Goal: Information Seeking & Learning: Learn about a topic

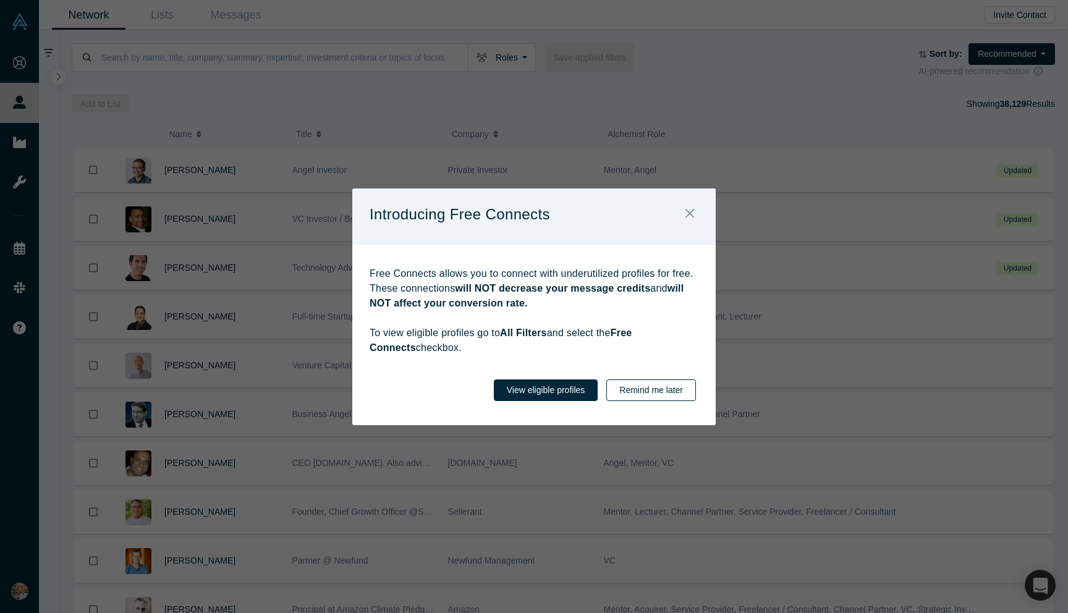
click at [672, 386] on button "Remind me later" at bounding box center [651, 390] width 90 height 22
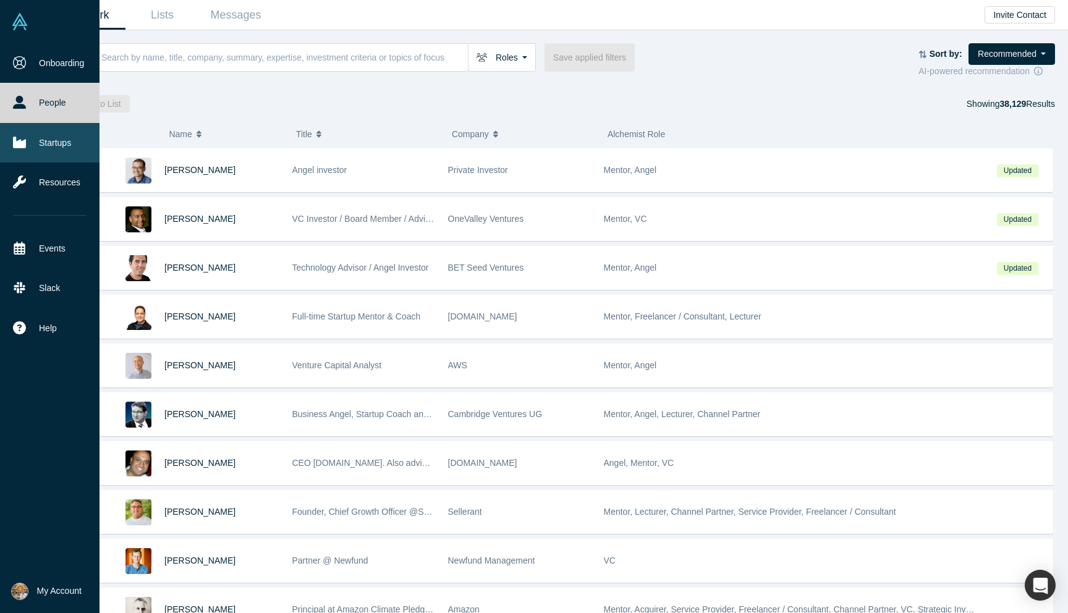
click at [39, 136] on link "Startups" at bounding box center [49, 143] width 99 height 40
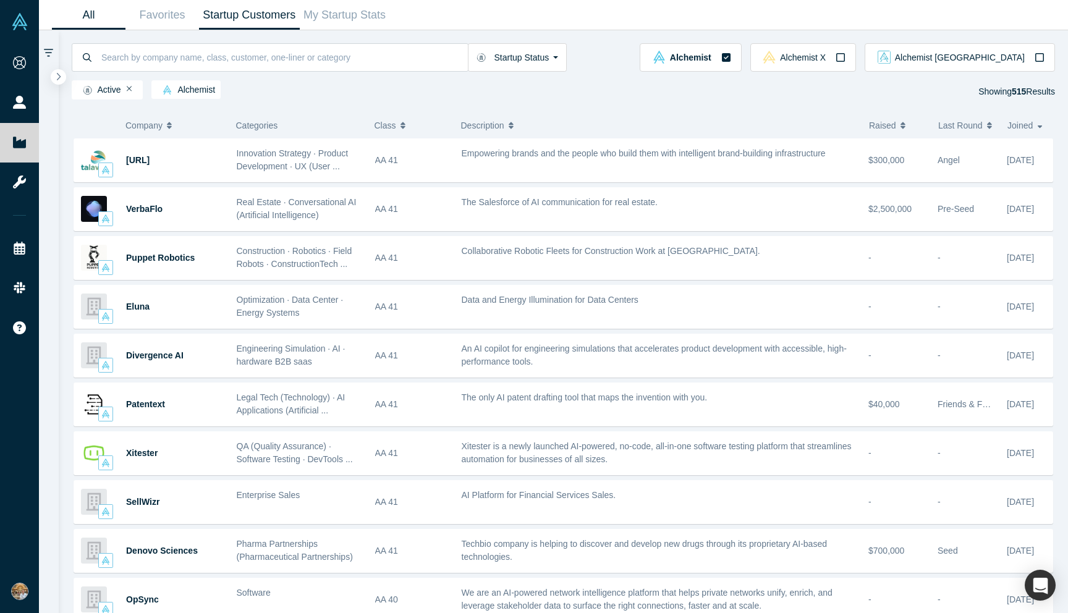
click at [250, 18] on link "Startup Customers" at bounding box center [249, 15] width 101 height 29
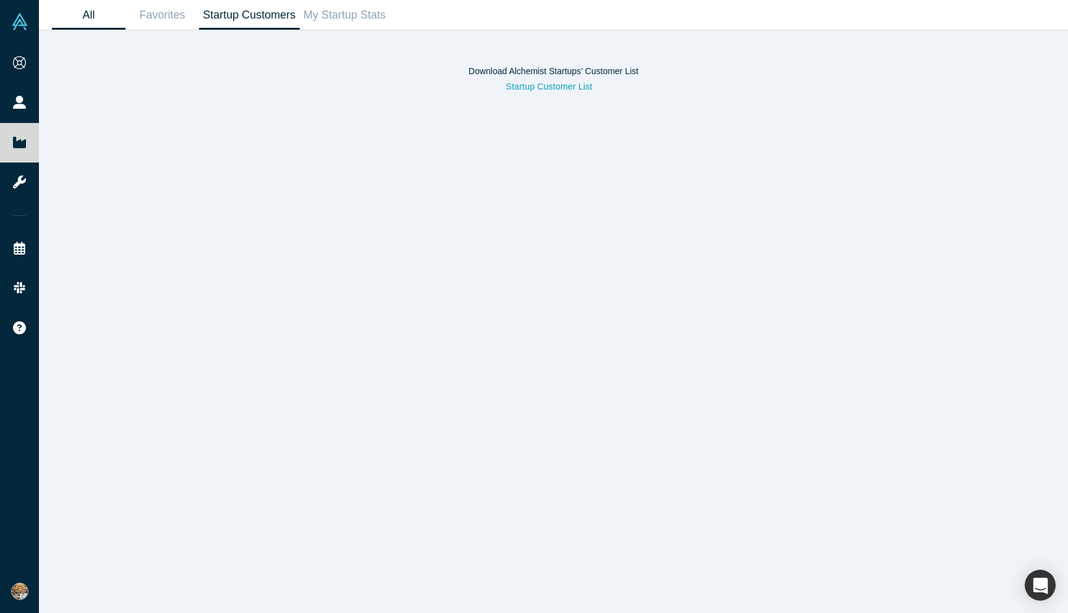
click at [91, 15] on link "All" at bounding box center [89, 15] width 74 height 29
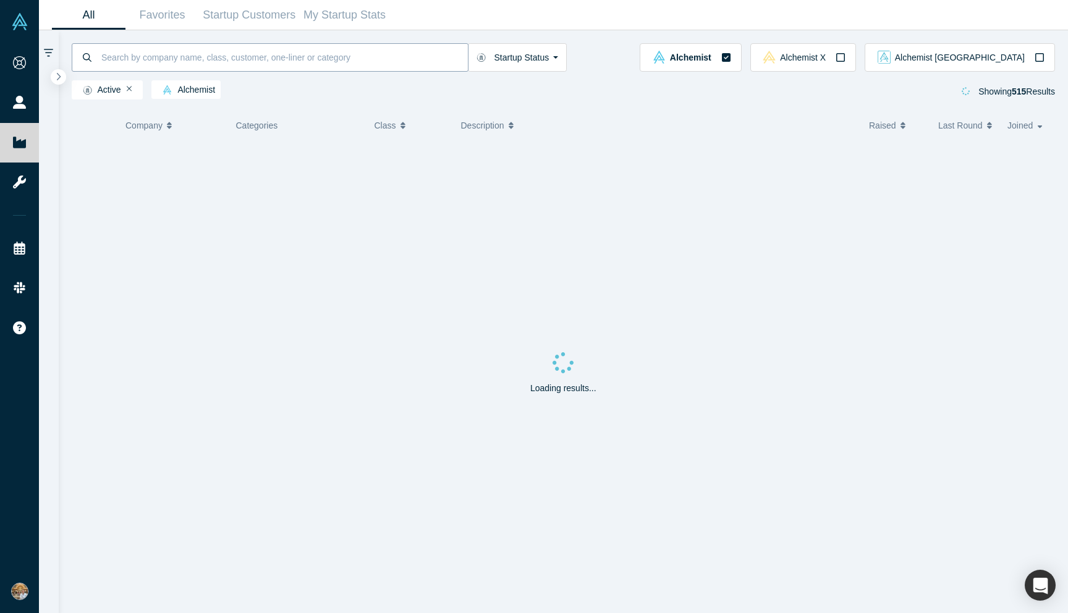
click at [231, 65] on input at bounding box center [284, 57] width 368 height 29
type input "lydya"
click at [843, 48] on button "Alchemist X" at bounding box center [803, 57] width 106 height 28
click at [727, 57] on icon "button" at bounding box center [722, 57] width 9 height 9
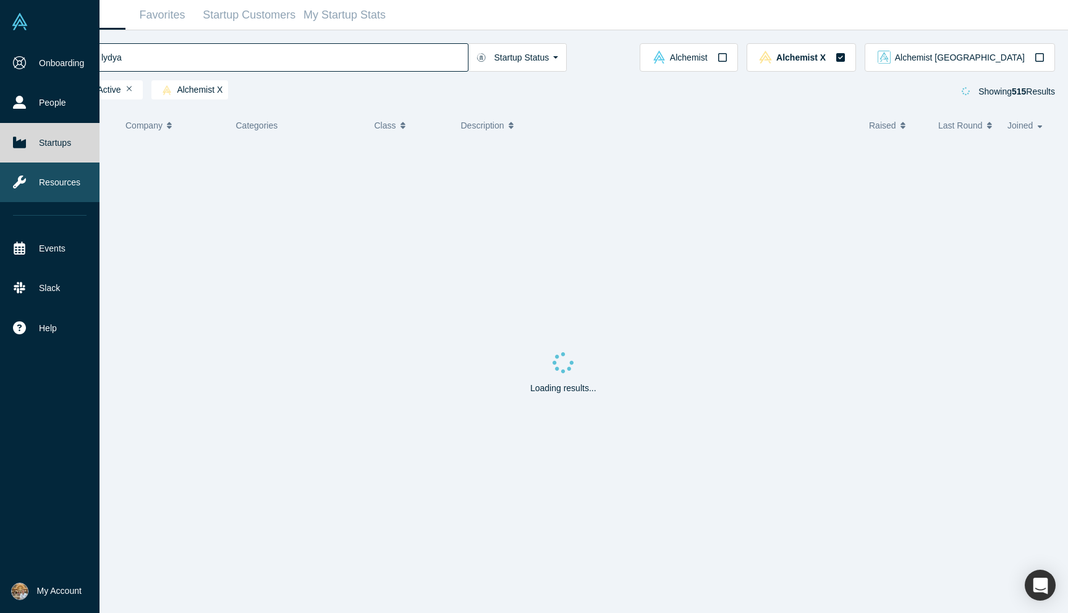
click at [53, 172] on link "Resources" at bounding box center [49, 182] width 99 height 40
click at [40, 182] on link "Resources" at bounding box center [49, 182] width 99 height 40
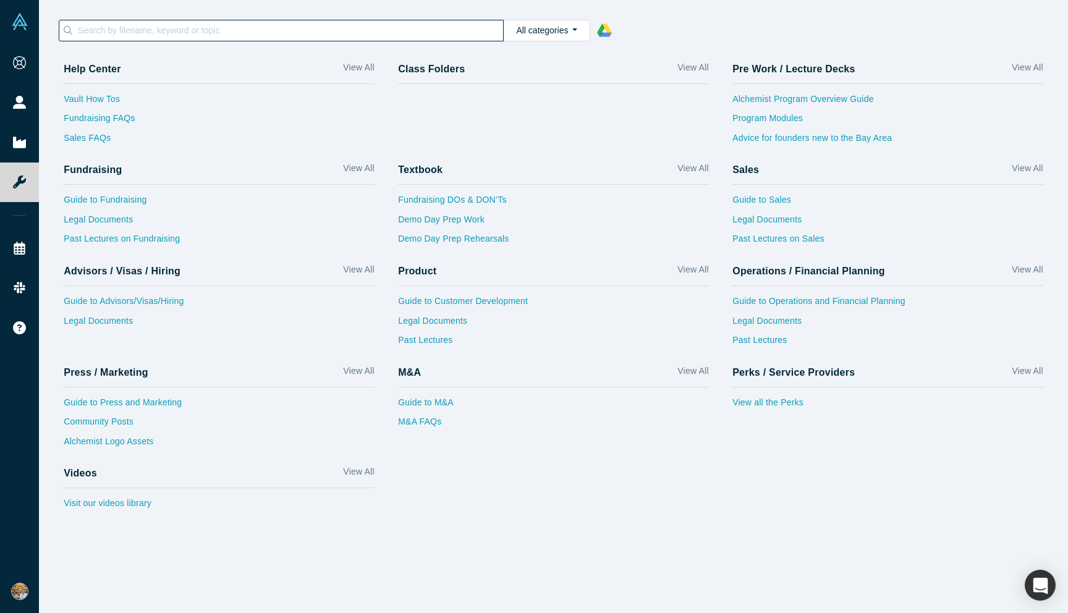
click at [118, 22] on input at bounding box center [290, 30] width 427 height 16
click at [118, 26] on input at bounding box center [290, 30] width 427 height 16
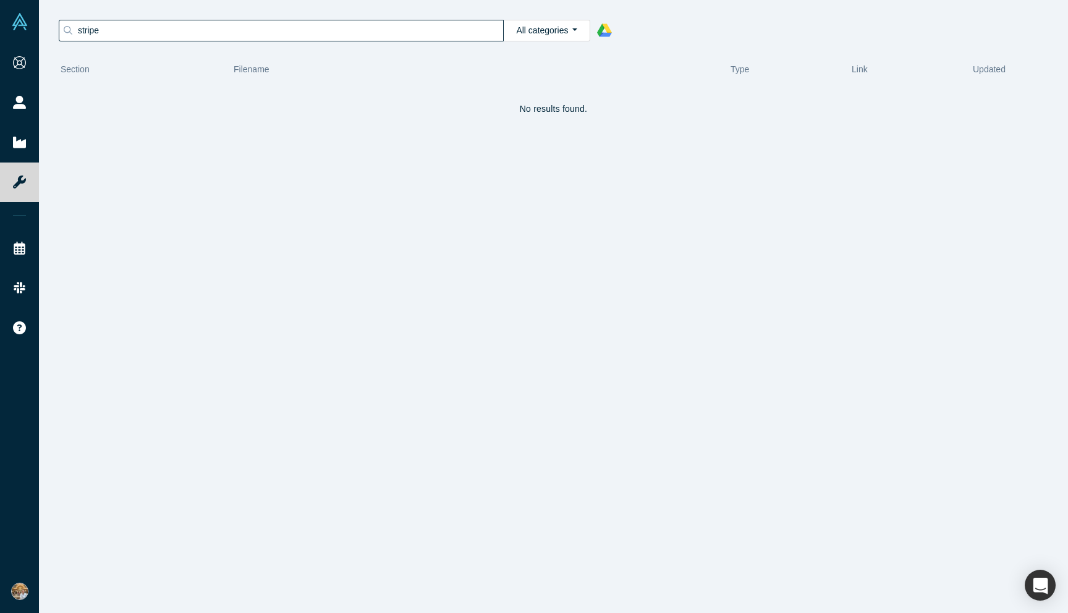
type input "stripe"
click at [546, 32] on button "All categories" at bounding box center [546, 31] width 87 height 22
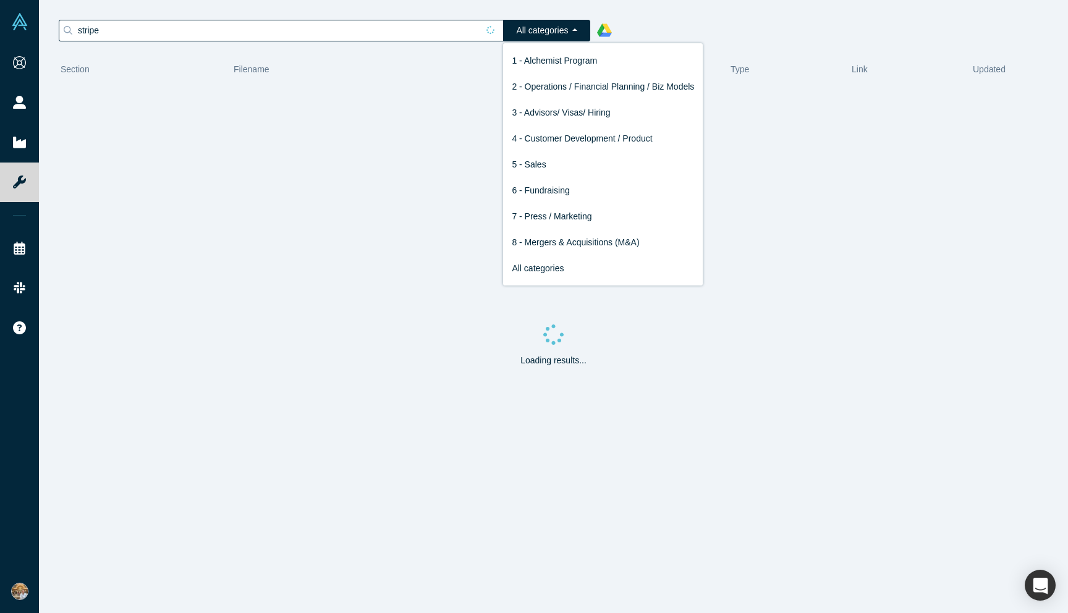
click at [546, 32] on button "All categories" at bounding box center [546, 31] width 87 height 22
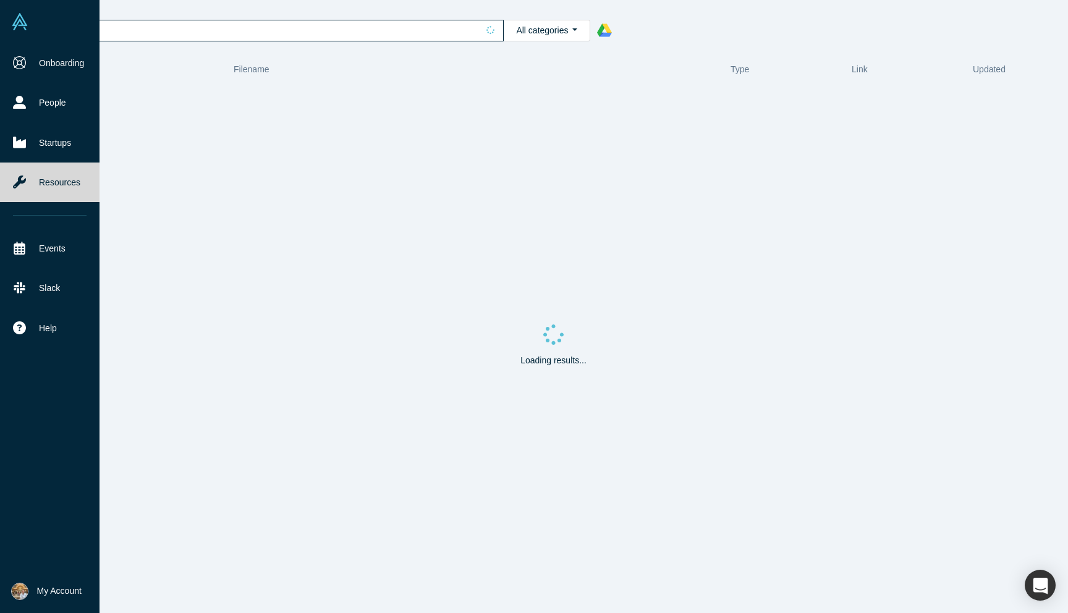
click at [37, 185] on link "Resources" at bounding box center [49, 182] width 99 height 40
click at [52, 182] on link "Resources" at bounding box center [49, 182] width 99 height 40
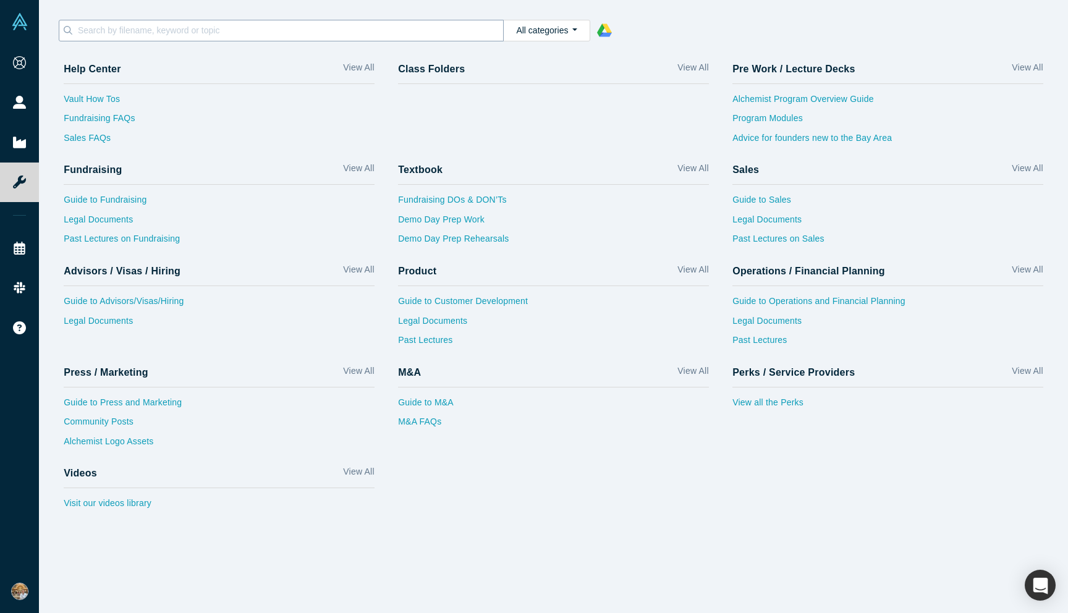
click at [173, 20] on div at bounding box center [281, 31] width 445 height 22
click at [167, 30] on input at bounding box center [290, 30] width 427 height 16
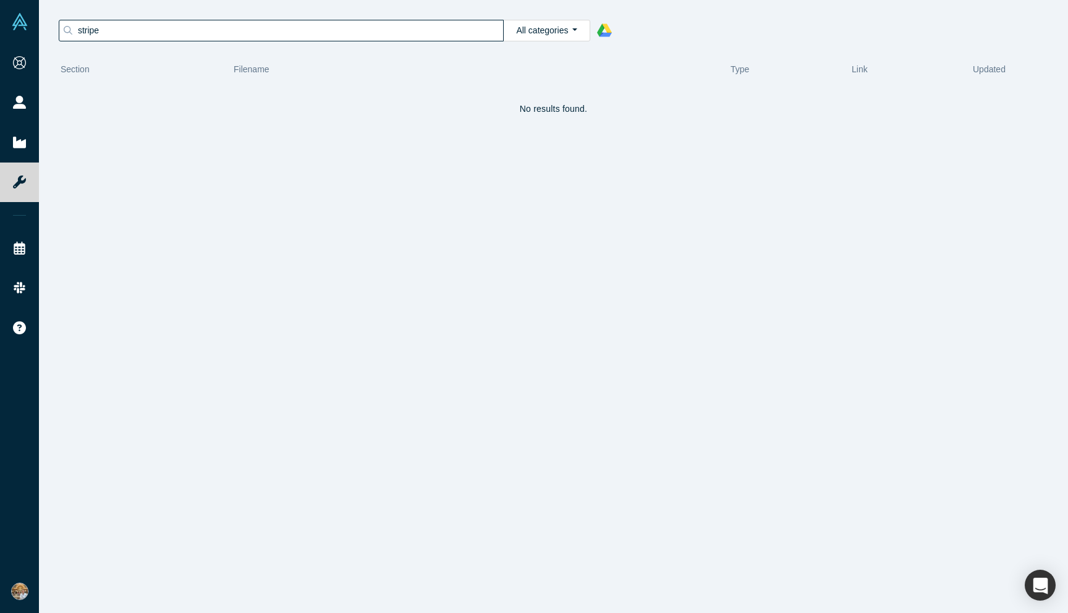
type input "stripe"
click at [601, 30] on icon at bounding box center [604, 30] width 15 height 15
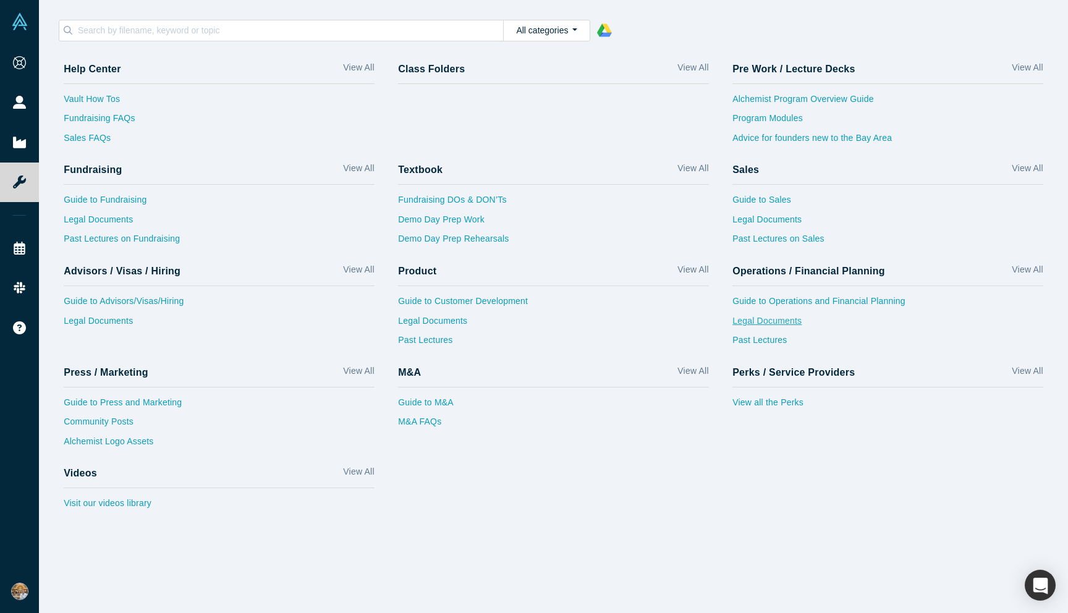
click at [762, 324] on link "Legal Documents" at bounding box center [887, 324] width 311 height 20
click at [796, 296] on link "Guide to Operations and Financial Planning" at bounding box center [887, 305] width 311 height 20
click at [441, 314] on link "Legal Documents" at bounding box center [553, 324] width 311 height 20
click at [457, 300] on link "Guide to Customer Development" at bounding box center [553, 305] width 311 height 20
click at [126, 297] on link "Guide to Advisors/Visas/Hiring" at bounding box center [219, 305] width 311 height 20
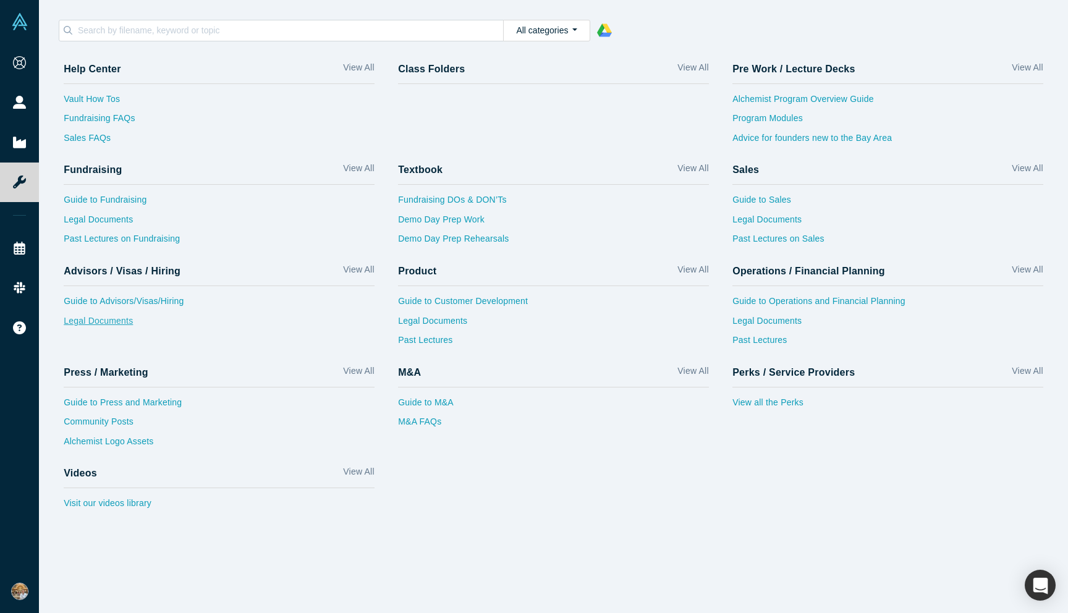
click at [104, 318] on link "Legal Documents" at bounding box center [219, 324] width 311 height 20
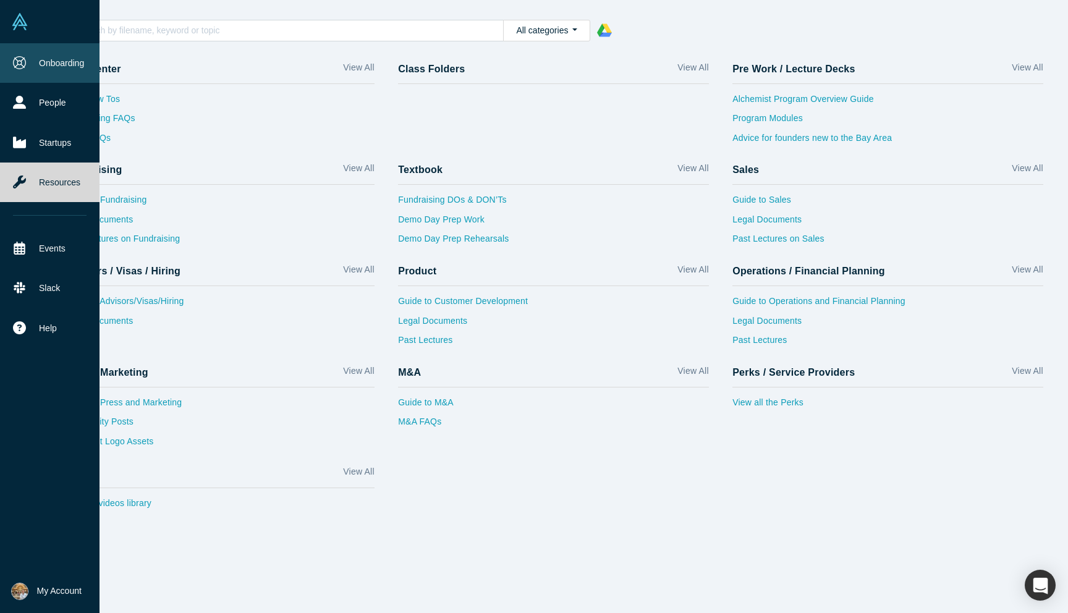
click at [46, 62] on link "Onboarding" at bounding box center [49, 63] width 99 height 40
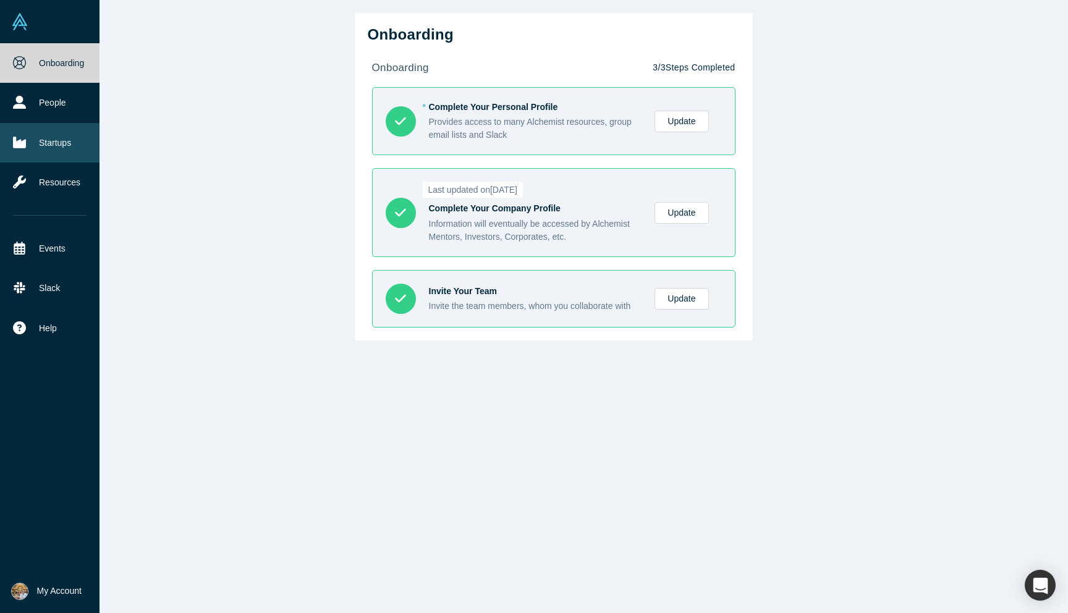
click at [57, 134] on link "Startups" at bounding box center [49, 143] width 99 height 40
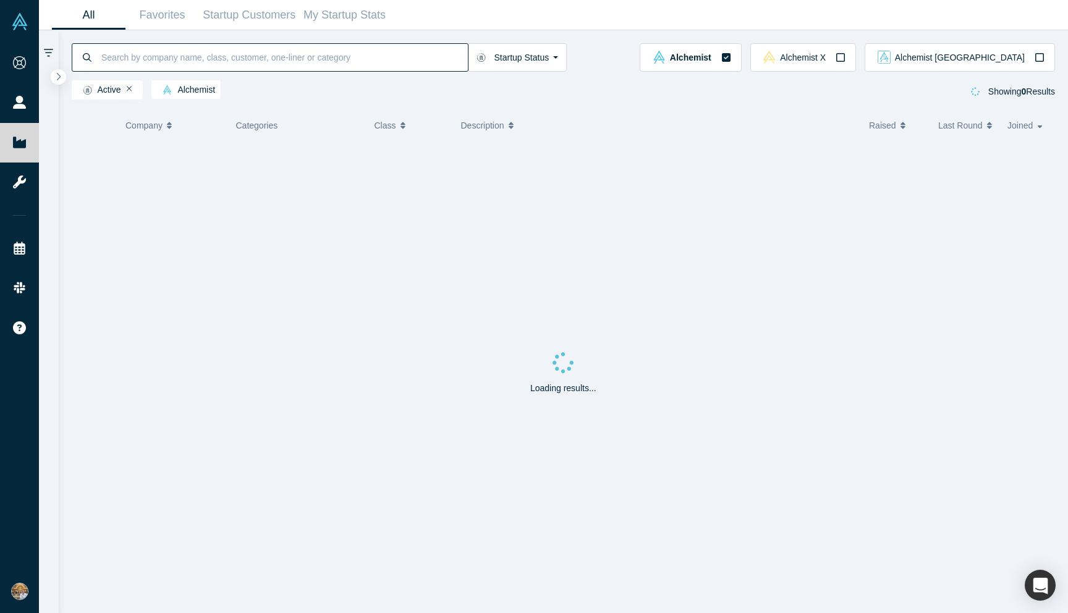
click at [208, 58] on input at bounding box center [284, 57] width 368 height 29
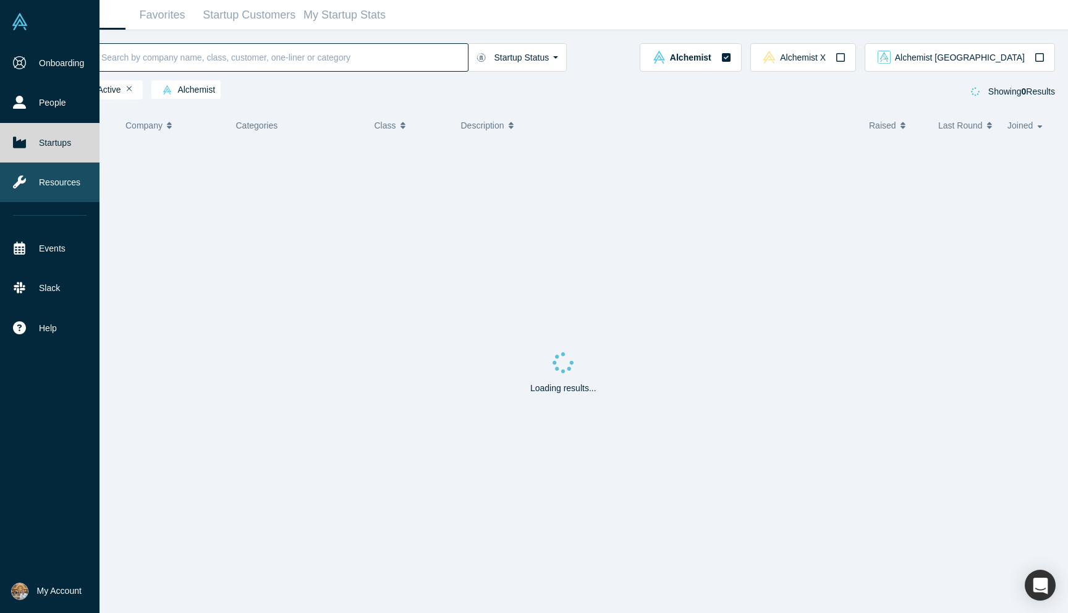
click at [20, 177] on icon at bounding box center [19, 181] width 13 height 13
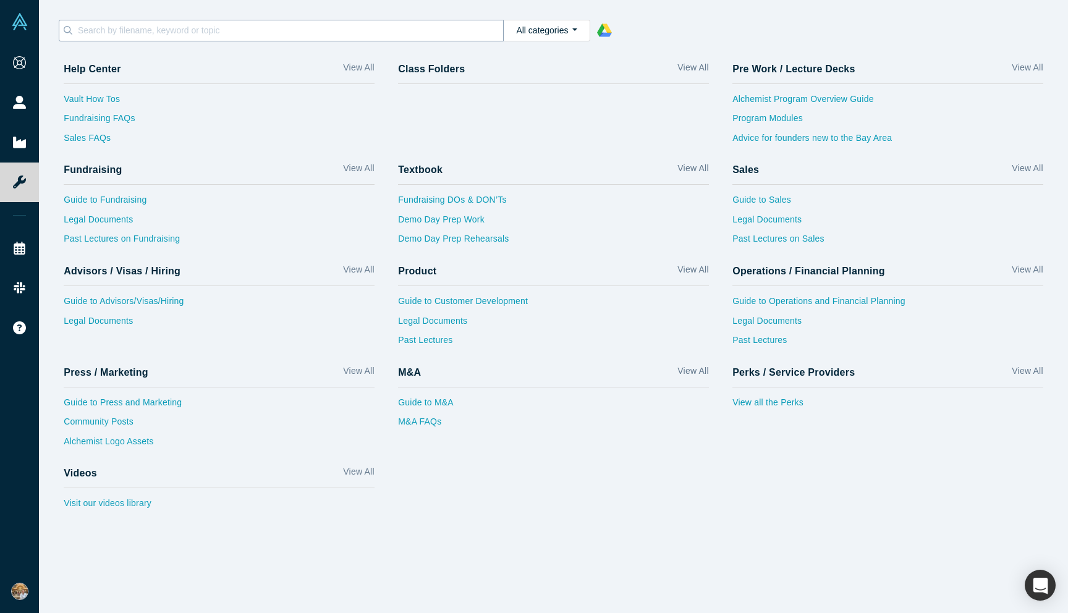
click at [261, 32] on input at bounding box center [290, 30] width 427 height 16
click at [791, 412] on link "View all the Perks" at bounding box center [887, 406] width 311 height 20
